Goal: Information Seeking & Learning: Learn about a topic

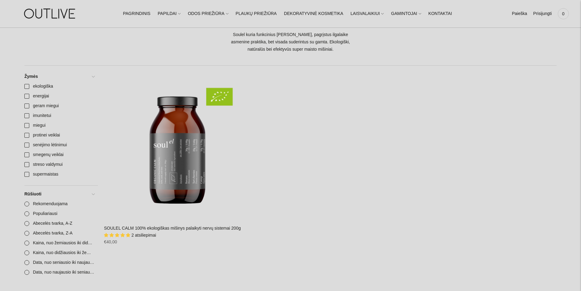
scroll to position [30, 0]
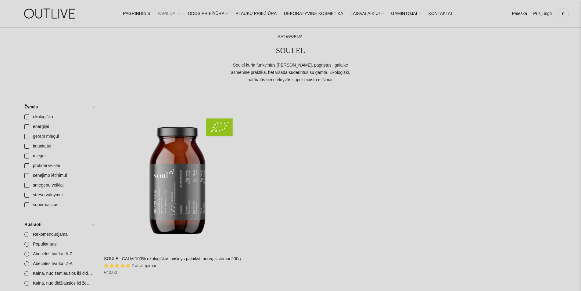
click at [174, 12] on link "PAPILDAI" at bounding box center [169, 13] width 23 height 13
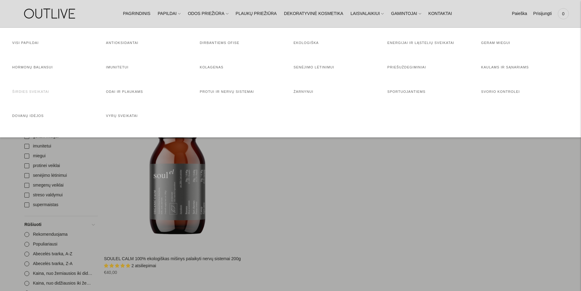
click at [33, 90] on link "Širdies sveikatai" at bounding box center [30, 92] width 37 height 4
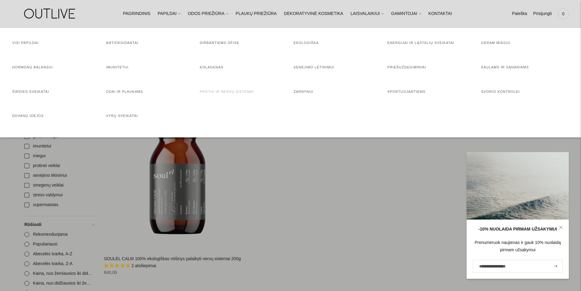
click at [235, 91] on link "Protui ir nervų sistemai" at bounding box center [227, 92] width 54 height 4
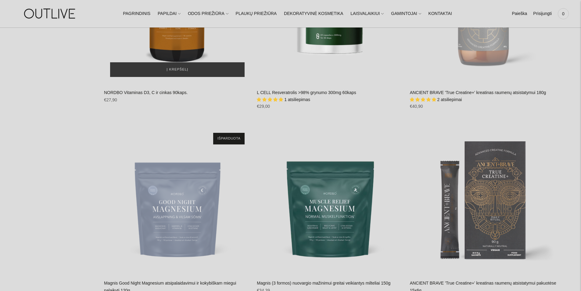
scroll to position [1067, 0]
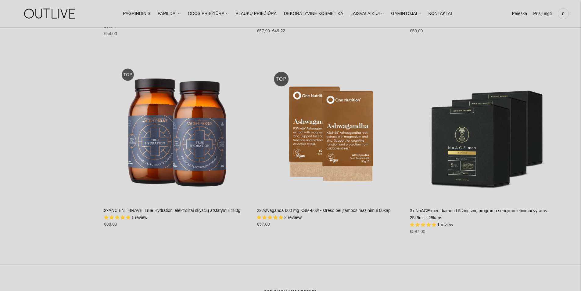
scroll to position [3843, 0]
